Goal: Task Accomplishment & Management: Complete application form

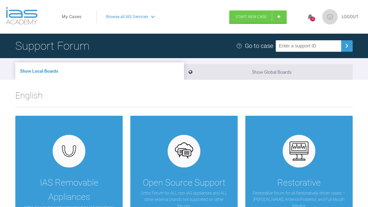
click at [113, 14] on span "Browse all IAS Services" at bounding box center [127, 17] width 42 height 7
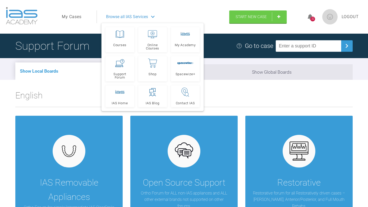
click at [78, 71] on li "Show Local Boards" at bounding box center [99, 71] width 169 height 17
click at [77, 96] on h2 "English" at bounding box center [183, 98] width 337 height 18
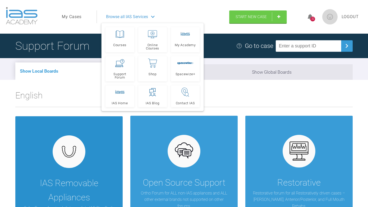
click at [78, 159] on div at bounding box center [69, 152] width 33 height 33
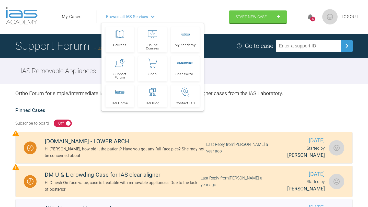
click at [257, 82] on div "IAS Removable Appliances" at bounding box center [184, 71] width 368 height 26
click at [253, 21] on link "Start New Case" at bounding box center [257, 17] width 57 height 13
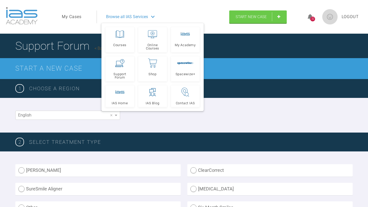
click at [152, 16] on icon at bounding box center [153, 17] width 4 height 2
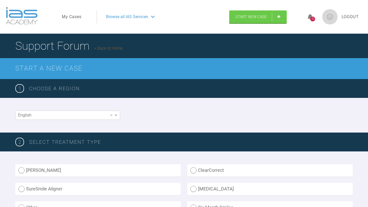
click at [0, 123] on div "English ×" at bounding box center [184, 115] width 368 height 35
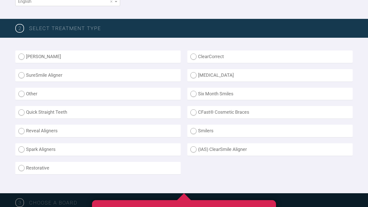
scroll to position [123, 0]
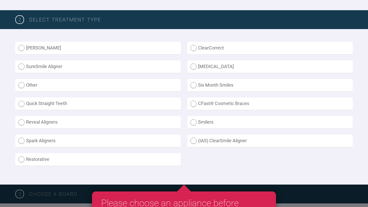
click at [194, 48] on label "ClearCorrect" at bounding box center [269, 48] width 165 height 13
radio input "true"
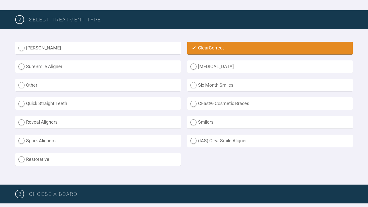
click at [0, 102] on div "[PERSON_NAME] Aligner ClearCorrect SureSmile Aligner [MEDICAL_DATA] Other Six M…" at bounding box center [184, 107] width 368 height 156
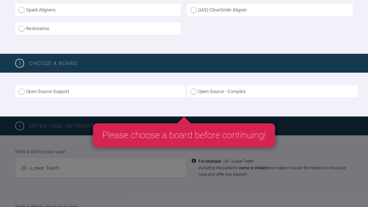
scroll to position [276, 0]
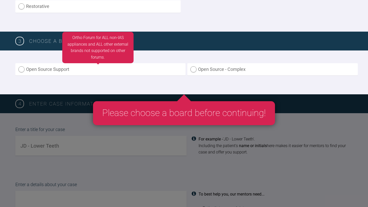
click at [21, 70] on label "Open Source Support" at bounding box center [100, 69] width 170 height 13
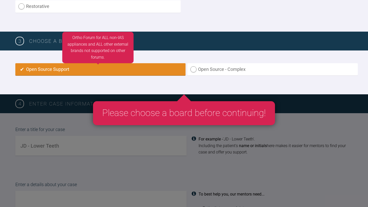
radio input "true"
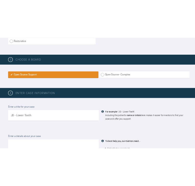
scroll to position [340, 0]
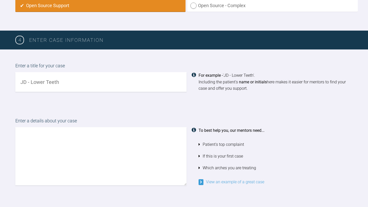
click at [65, 82] on input "text" at bounding box center [100, 82] width 171 height 20
type input "B"
type input "VB -Upper and lower arches"
click at [52, 131] on textarea at bounding box center [100, 156] width 171 height 58
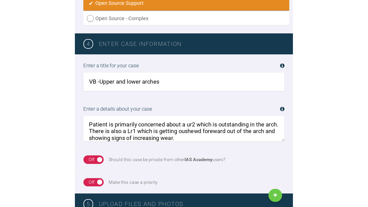
scroll to position [0, 0]
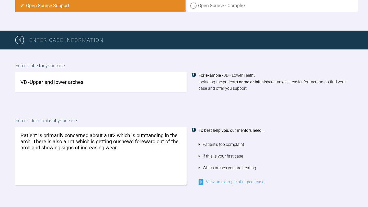
click at [133, 150] on textarea "Patient is primarily concerned about a ur2 which is outstanding in the arch. Th…" at bounding box center [100, 156] width 171 height 58
click at [115, 142] on textarea "Patient is primarily concerned about a ur2 which is outstanding in the arch. Th…" at bounding box center [100, 156] width 171 height 58
click at [141, 141] on textarea "Patient is primarily concerned about a ur2 which is outstanding in the arch. Th…" at bounding box center [100, 156] width 171 height 58
click at [130, 148] on textarea "Patient is primarily concerned about a ur2 which is outstanding in the arch. Th…" at bounding box center [100, 156] width 171 height 58
click at [34, 154] on textarea "Patient is primarily concerned about a ur2 which is outstanding in the arch. Th…" at bounding box center [100, 156] width 171 height 58
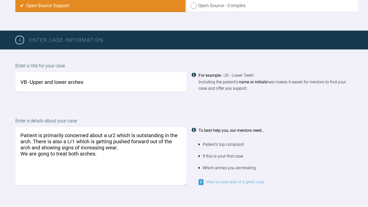
type textarea "Patient is primarily concerned about a ur2 which is outstanding in the arch. Th…"
click at [0, 160] on div "Enter a details about your case Patient is primarily concerned about a ur2 whic…" at bounding box center [184, 152] width 368 height 94
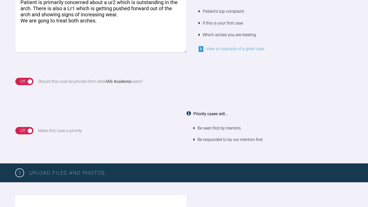
scroll to position [483, 0]
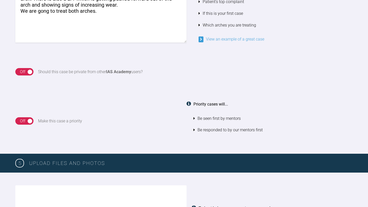
click at [30, 73] on div "On Off" at bounding box center [24, 72] width 18 height 8
click at [83, 93] on div "On Off Make this case a priority Priority cases will... Be seen first by mentor…" at bounding box center [184, 121] width 368 height 66
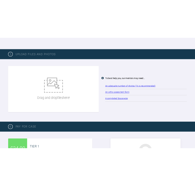
scroll to position [616, 0]
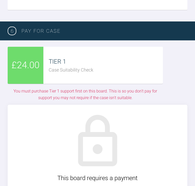
click at [111, 63] on div "TIER 1" at bounding box center [106, 62] width 114 height 10
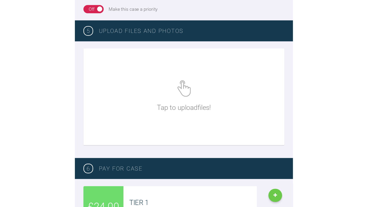
scroll to position [493, 0]
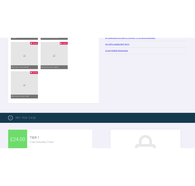
scroll to position [779, 0]
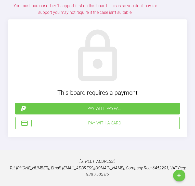
click at [173, 58] on div "£24.00 TIER 1 Case Suitability Check You must purchase Tier 1 support first on …" at bounding box center [98, 49] width 180 height 176
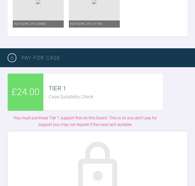
scroll to position [667, 0]
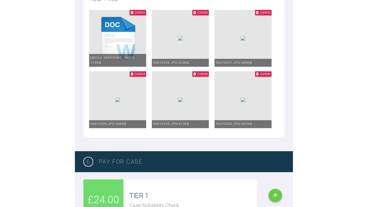
scroll to position [585, 0]
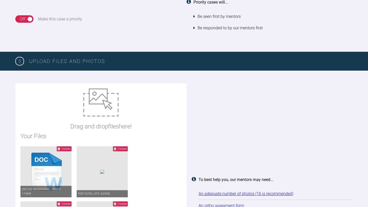
click at [216, 112] on div "Drag and drop files here! Your Files Delete Ortho assessme….docx - 174KB Delete…" at bounding box center [183, 203] width 337 height 239
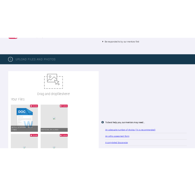
scroll to position [606, 0]
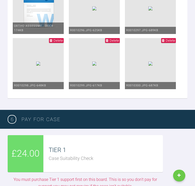
click at [168, 93] on ul "Delete Ortho assessme….docx - 174KB Delete R0010296.JPG - 625KB Delete R0010297…" at bounding box center [98, 38] width 170 height 110
click at [171, 93] on ul "Delete Ortho assessme….docx - 174KB Delete R0010296.JPG - 625KB Delete R0010297…" at bounding box center [98, 38] width 170 height 110
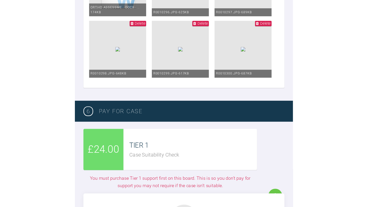
scroll to position [626, 0]
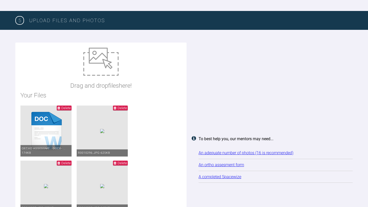
click at [2, 88] on div "Drag and drop files here! Your Files Delete Ortho assessme….docx - 174KB Delete…" at bounding box center [184, 162] width 368 height 264
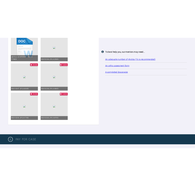
scroll to position [749, 0]
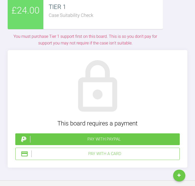
click at [126, 12] on div "TIER 1" at bounding box center [106, 7] width 114 height 10
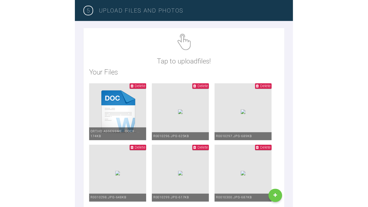
scroll to position [503, 0]
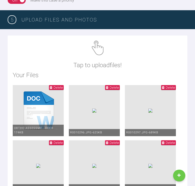
click at [97, 48] on img at bounding box center [98, 48] width 12 height 15
type input "C:\fakepath\R0010301.JPG"
click at [98, 49] on img at bounding box center [98, 48] width 12 height 15
type input "C:\fakepath\R0010302.JPG"
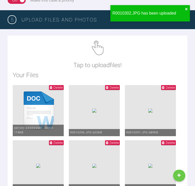
click at [97, 48] on img at bounding box center [98, 48] width 12 height 15
type input "C:\fakepath\R0010303.JPG"
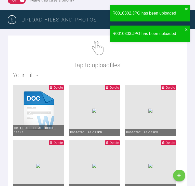
click at [96, 43] on img at bounding box center [98, 48] width 12 height 15
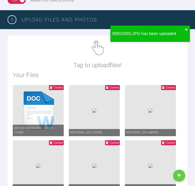
type input "C:\fakepath\R0010304.JPG"
click at [97, 46] on img at bounding box center [98, 48] width 12 height 15
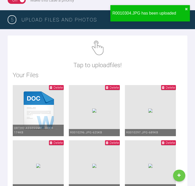
type input "C:\fakepath\R0010305.JPG"
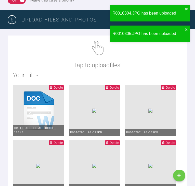
click at [102, 60] on p "Tap to upload files !" at bounding box center [98, 65] width 48 height 10
type input "C:\fakepath\R0010305.JPG"
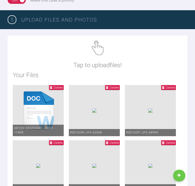
click at [97, 48] on img at bounding box center [98, 48] width 12 height 15
type input "C:\fakepath\R0010306.JPG"
click at [97, 44] on img at bounding box center [98, 48] width 12 height 15
type input "C:\fakepath\R0010307.JPG"
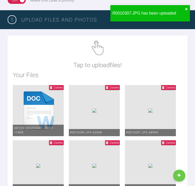
click at [96, 51] on img at bounding box center [98, 48] width 12 height 15
type input "C:\fakepath\R0010308.JPG"
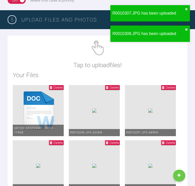
click at [97, 47] on img at bounding box center [98, 48] width 12 height 15
type input "C:\fakepath\R0010309.JPG"
click at [99, 54] on img at bounding box center [98, 48] width 12 height 15
type input "C:\fakepath\R0010310.JPG"
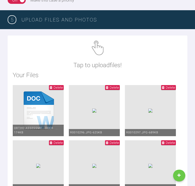
click at [118, 65] on p "Tap to upload files !" at bounding box center [98, 65] width 48 height 10
type input "C:\fakepath\R0010311.JPG"
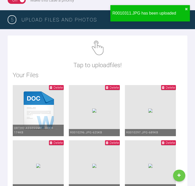
click at [96, 45] on img at bounding box center [98, 48] width 12 height 15
type input "C:\fakepath\R0010312.JPG"
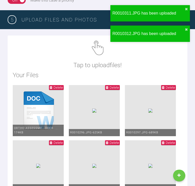
click at [101, 67] on p "Tap to upload files !" at bounding box center [98, 65] width 48 height 10
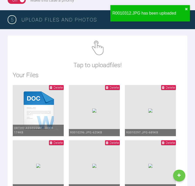
type input "C:\fakepath\R0010314.JPG"
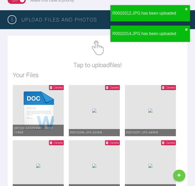
click at [112, 59] on div "Tap to upload files !" at bounding box center [98, 55] width 48 height 29
type input "C:\fakepath\R0010317.JPG"
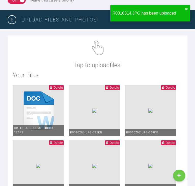
type input "C:\fakepath\[DATE] - Spacewize capture (3).png"
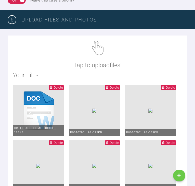
click at [104, 53] on div "Tap to upload files !" at bounding box center [98, 55] width 48 height 29
type input "C:\fakepath\[DATE] - Spacewize capture (2).png"
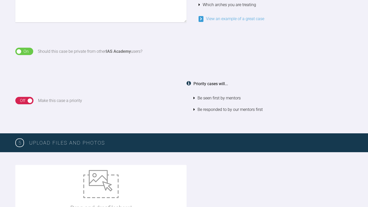
click at [268, 120] on div "Priority cases will... Be seen first by mentors Be responded to by our mentors …" at bounding box center [272, 101] width 159 height 40
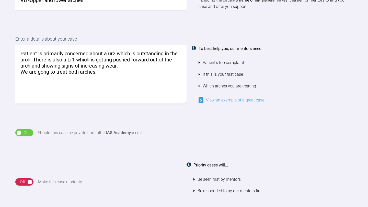
scroll to position [422, 0]
click at [101, 72] on textarea "Patient is primarily concerned about a ur2 which is outstanding in the arch. Th…" at bounding box center [100, 75] width 171 height 58
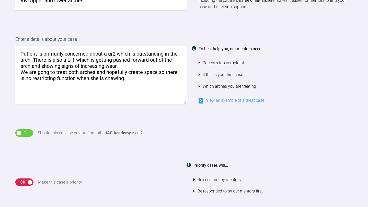
type textarea "Patient is primarily concerned about a ur2 which is outstanding in the arch. Th…"
click at [188, 130] on div "On Off Should this case be private from other IAS Academy users?" at bounding box center [183, 134] width 337 height 8
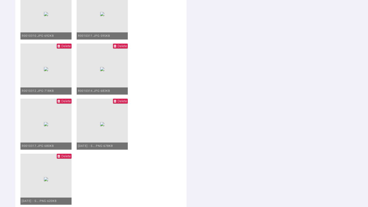
scroll to position [1188, 0]
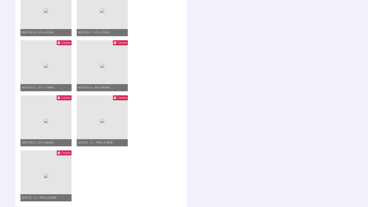
click at [48, 119] on img at bounding box center [46, 121] width 4 height 4
type input "C:\fakepath\[DATE] - Spacewize capture (2).png"
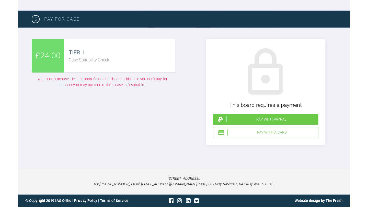
scroll to position [1474, 0]
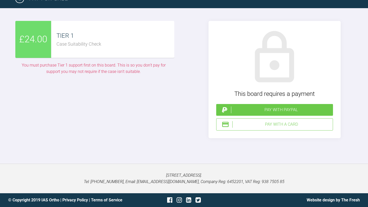
click at [159, 121] on div "£24.00 TIER 1 Case Suitability Check You must purchase Tier 1 support first on …" at bounding box center [93, 80] width 156 height 118
click at [33, 47] on span "£24.00" at bounding box center [33, 39] width 28 height 15
click at [271, 113] on div "Pay with PayPal" at bounding box center [281, 110] width 100 height 7
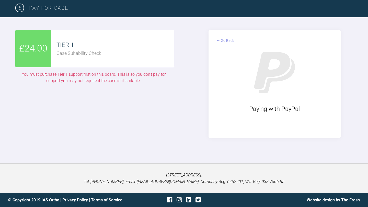
click at [229, 43] on div "Go Back" at bounding box center [227, 41] width 13 height 6
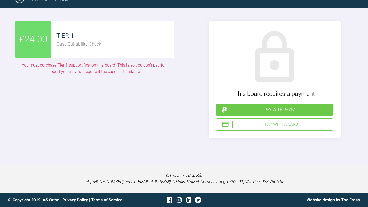
click at [269, 128] on div "Pay with a Card" at bounding box center [281, 124] width 98 height 7
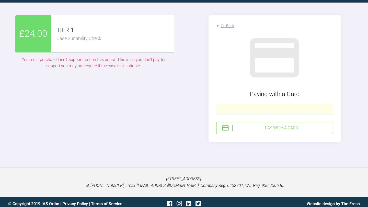
click at [295, 132] on div "Pay with a Card" at bounding box center [281, 128] width 98 height 7
